Goal: Manage account settings

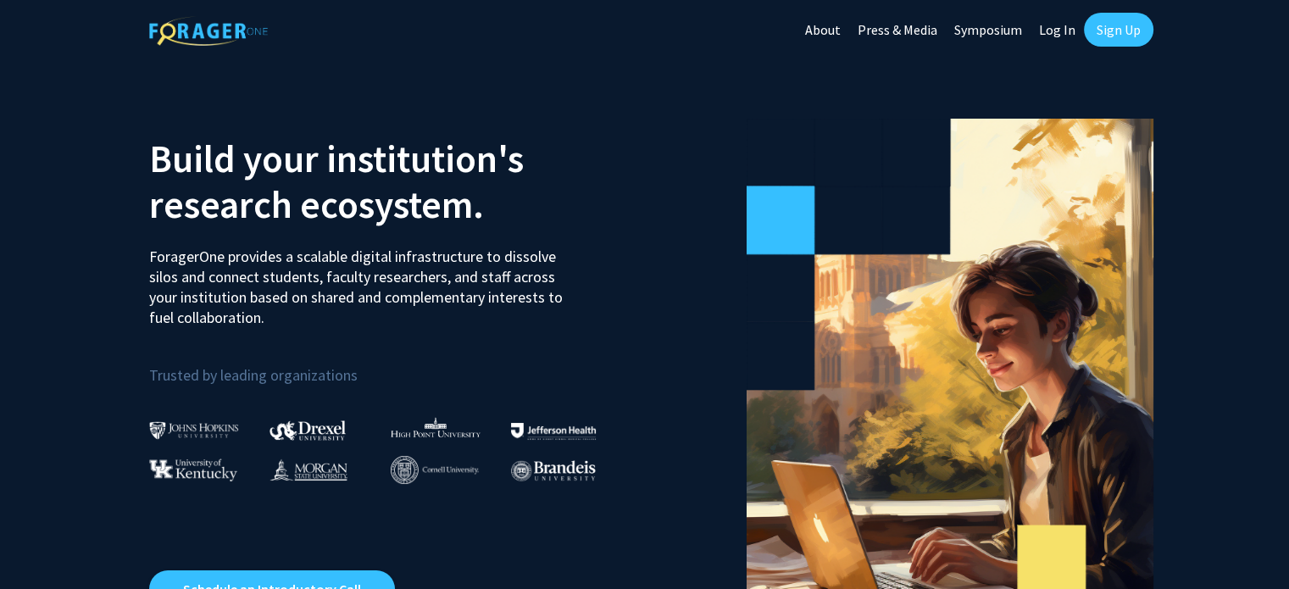
click at [1058, 28] on link "Log In" at bounding box center [1057, 29] width 53 height 59
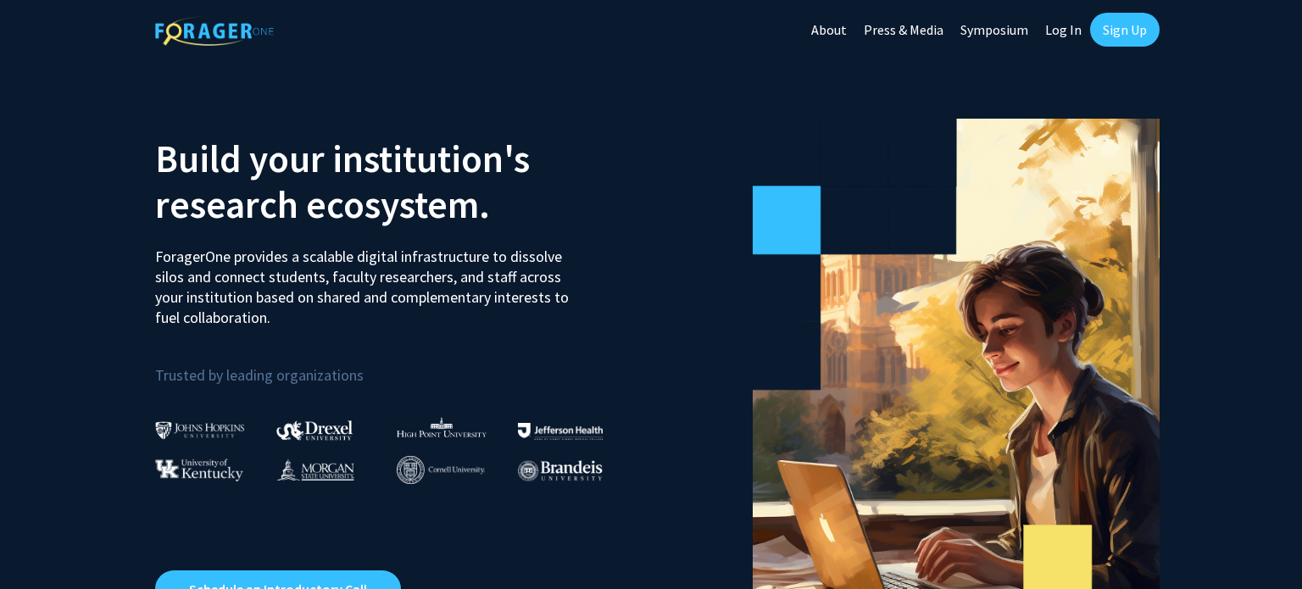
select select
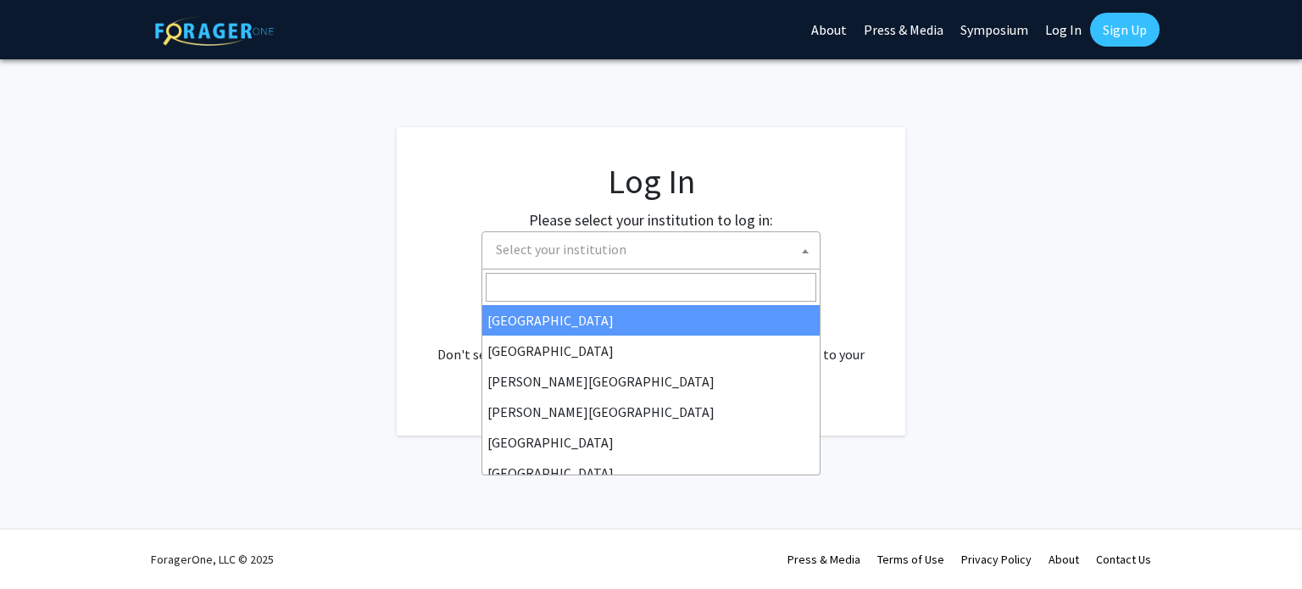
click at [588, 253] on span "Select your institution" at bounding box center [561, 249] width 131 height 17
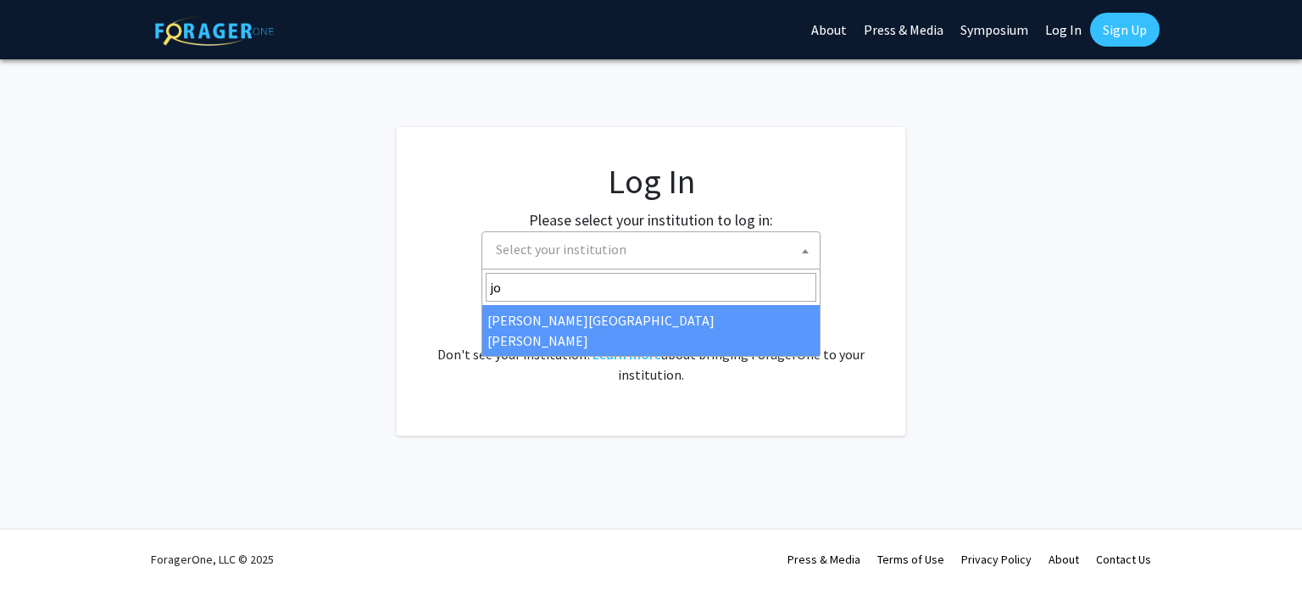
type input "jo"
select select "1"
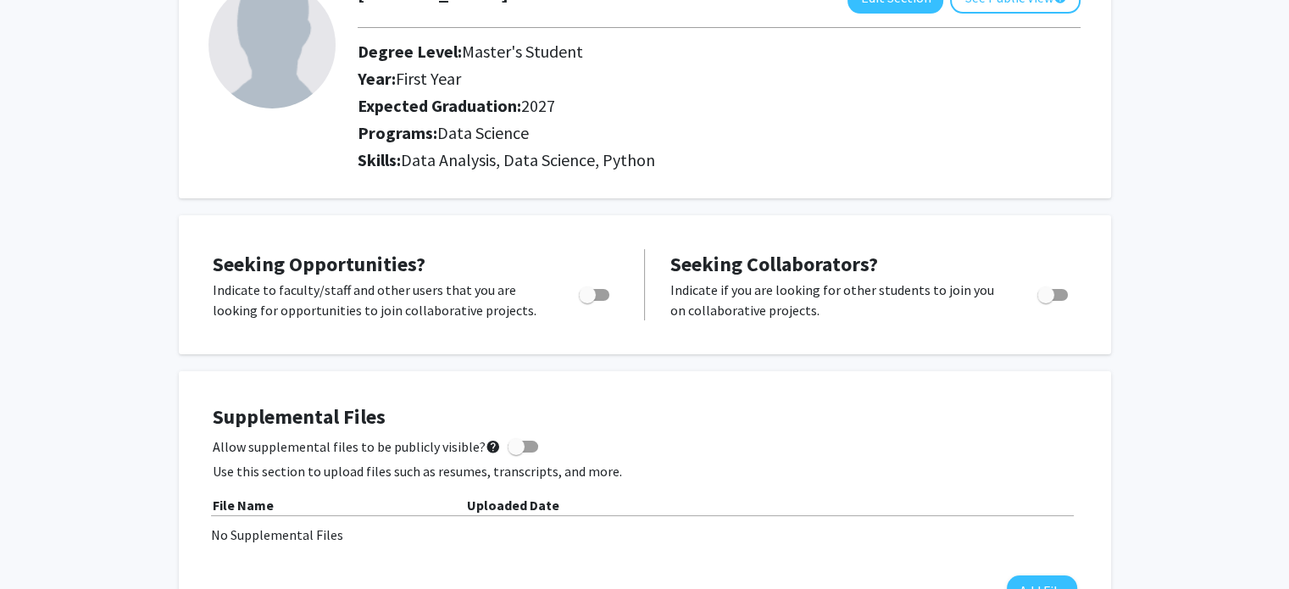
scroll to position [132, 0]
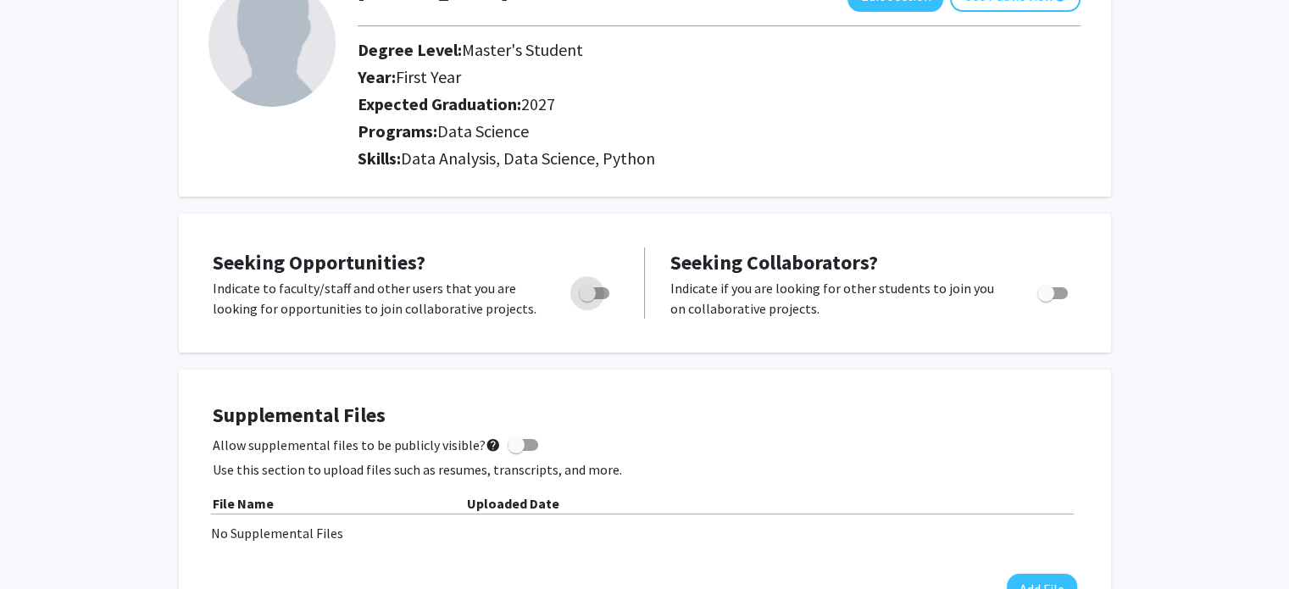
click at [594, 293] on span "Toggle" at bounding box center [587, 293] width 17 height 17
click at [587, 299] on input "Are you actively seeking opportunities?" at bounding box center [587, 299] width 1 height 1
checkbox input "true"
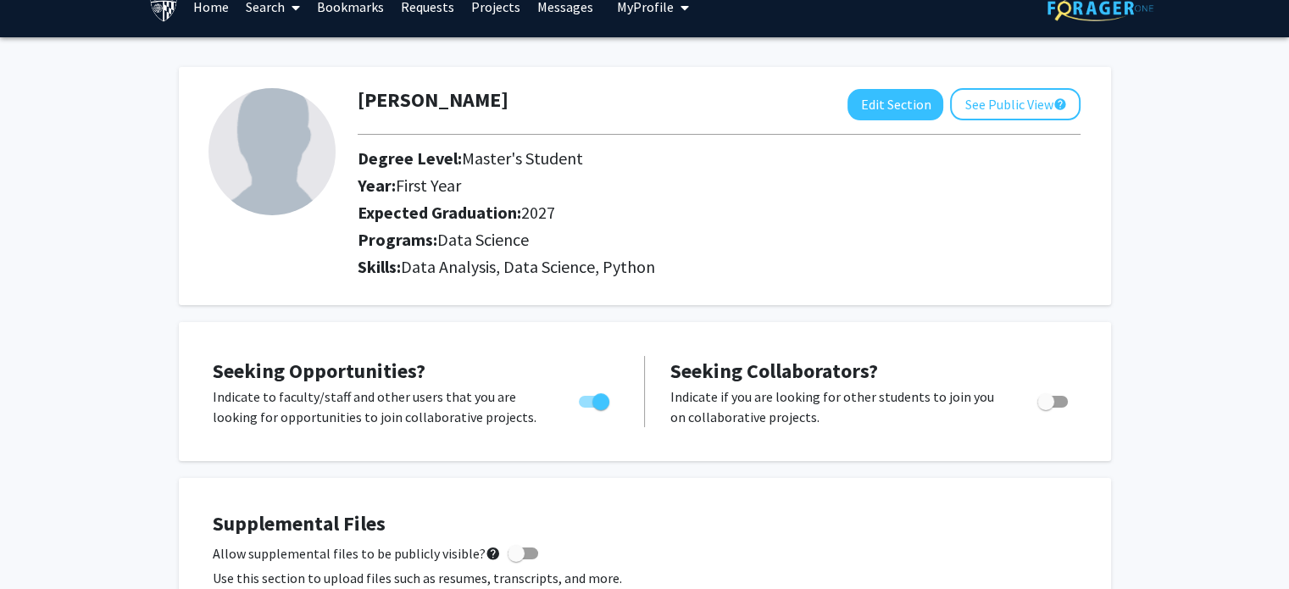
scroll to position [0, 0]
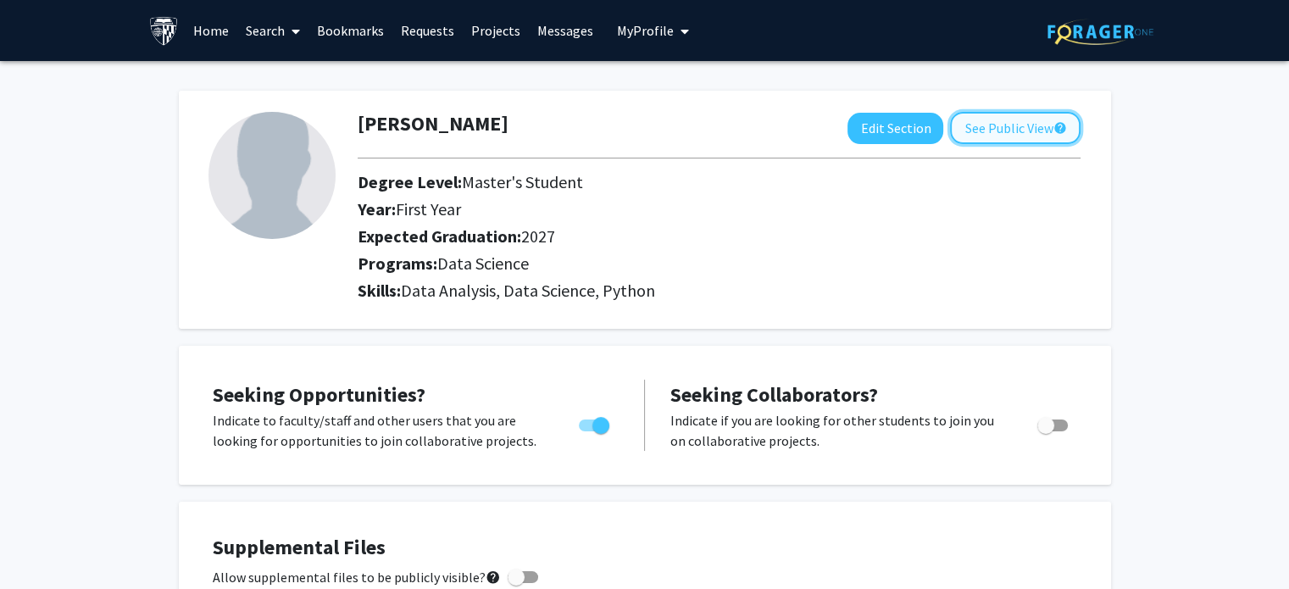
click at [1024, 127] on button "See Public View help" at bounding box center [1015, 128] width 131 height 32
